Goal: Transaction & Acquisition: Purchase product/service

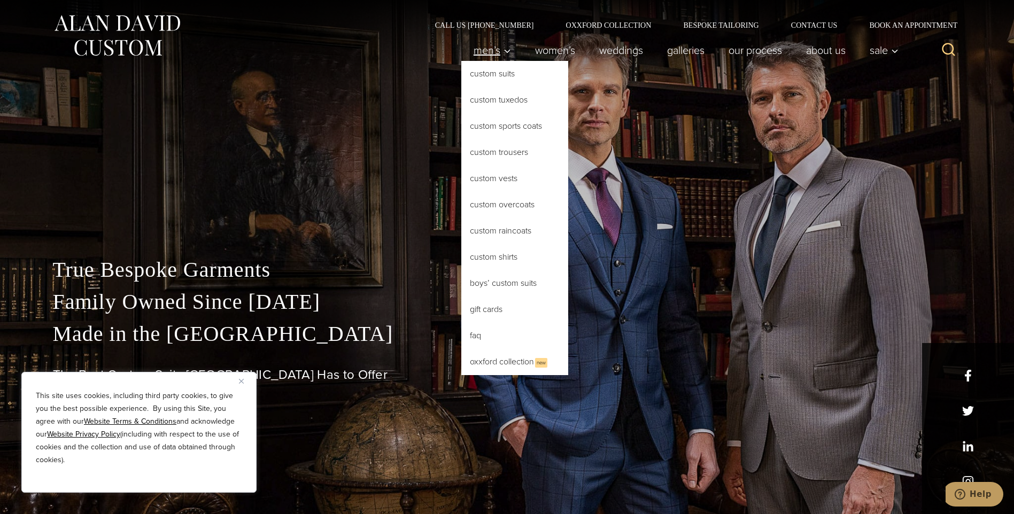
click at [486, 52] on span "Men’s" at bounding box center [491, 50] width 37 height 11
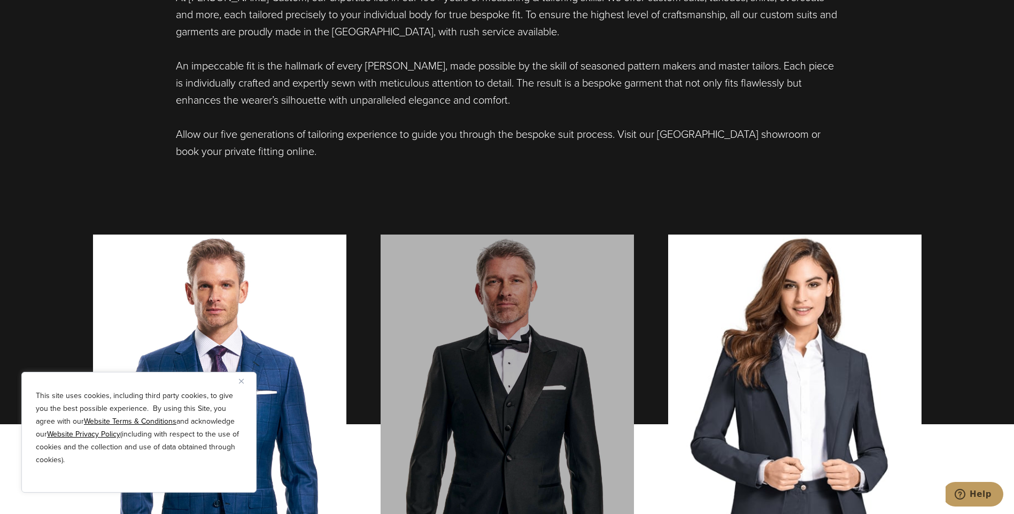
scroll to position [908, 0]
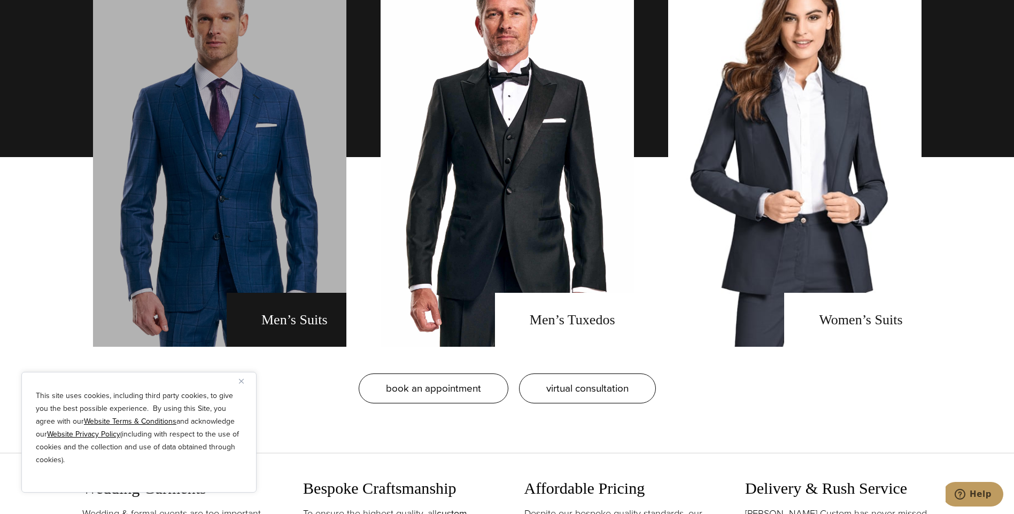
click at [273, 323] on link "men's suits" at bounding box center [219, 156] width 253 height 379
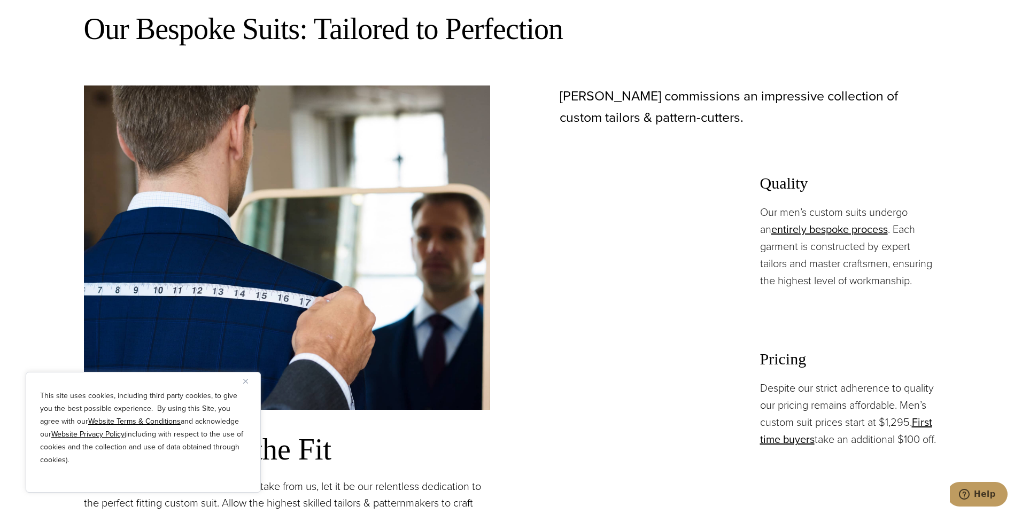
scroll to position [908, 0]
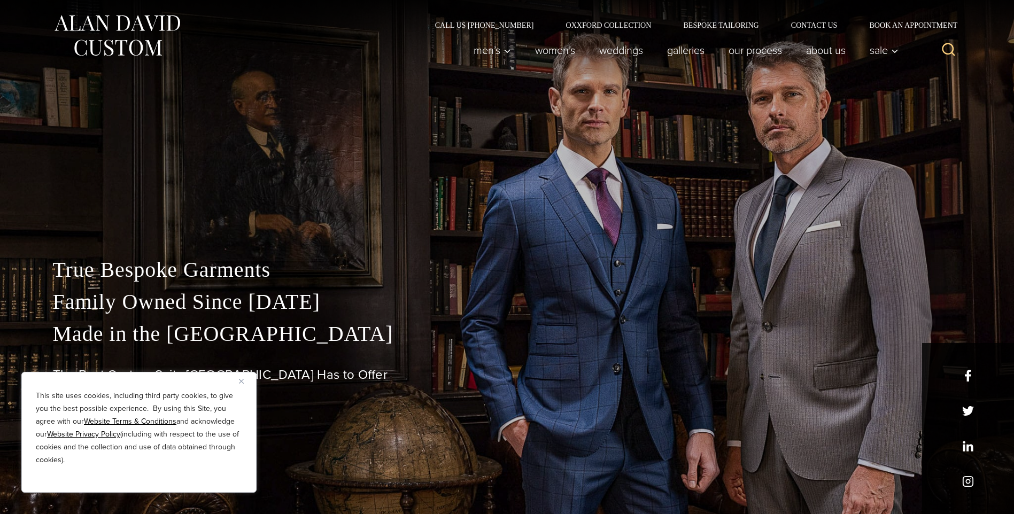
scroll to position [908, 0]
